Goal: Find contact information: Find contact information

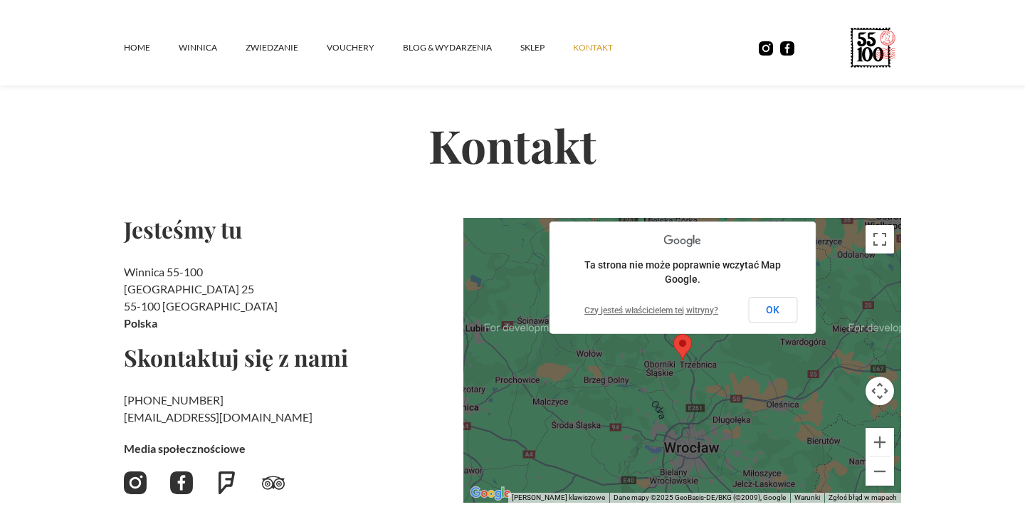
scroll to position [74, 0]
